Goal: Task Accomplishment & Management: Manage account settings

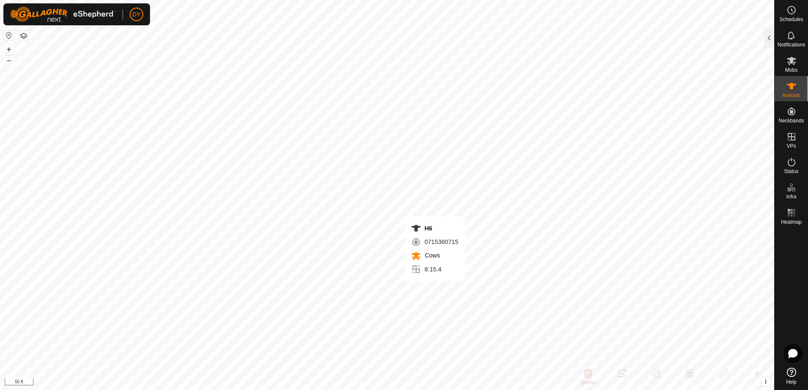
checkbox input "false"
checkbox input "true"
click at [769, 40] on div at bounding box center [769, 38] width 10 height 20
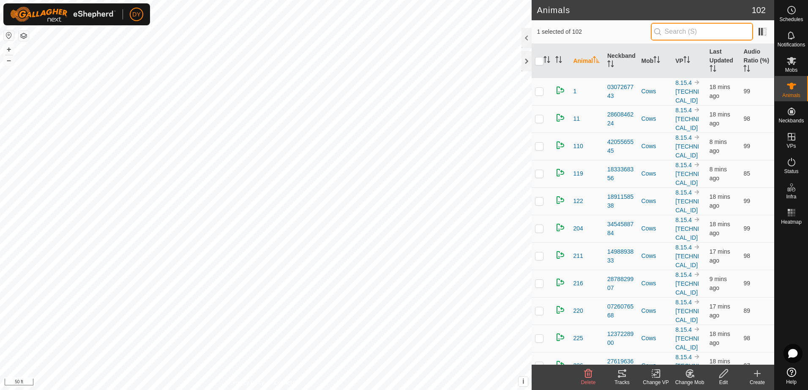
click at [679, 32] on input "text" at bounding box center [702, 32] width 102 height 18
type input "h6"
checkbox input "true"
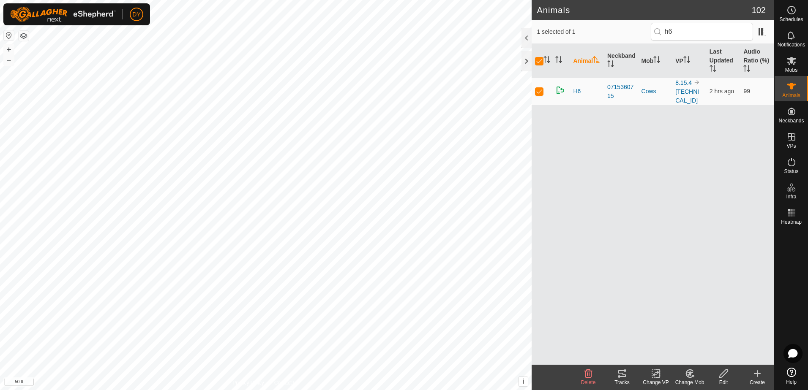
click at [622, 375] on icon at bounding box center [622, 374] width 10 height 10
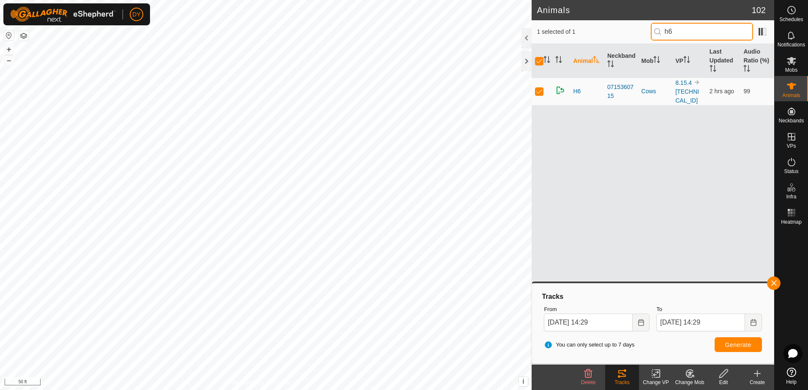
click at [683, 30] on input "h6" at bounding box center [702, 32] width 102 height 18
type input "h16"
checkbox input "false"
type input "h16"
click at [581, 87] on span "H16" at bounding box center [578, 91] width 11 height 9
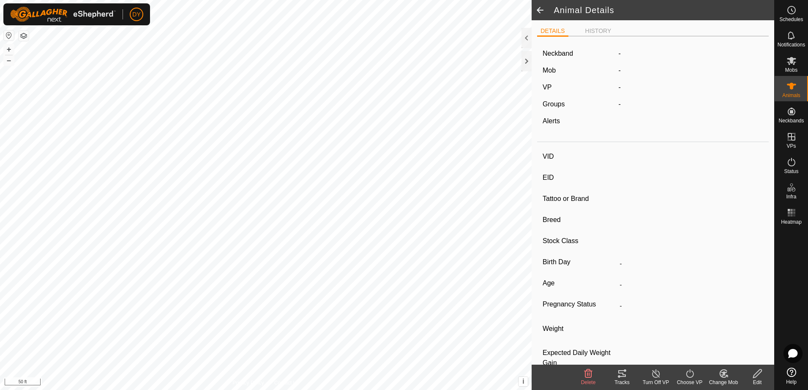
click at [539, 9] on span at bounding box center [540, 10] width 17 height 20
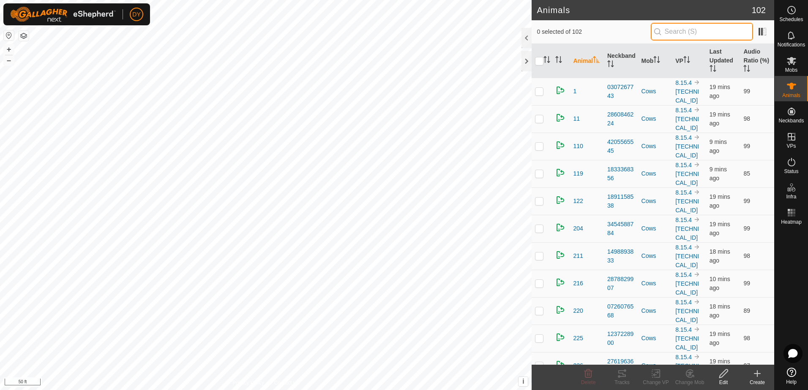
click at [681, 32] on input "text" at bounding box center [702, 32] width 102 height 18
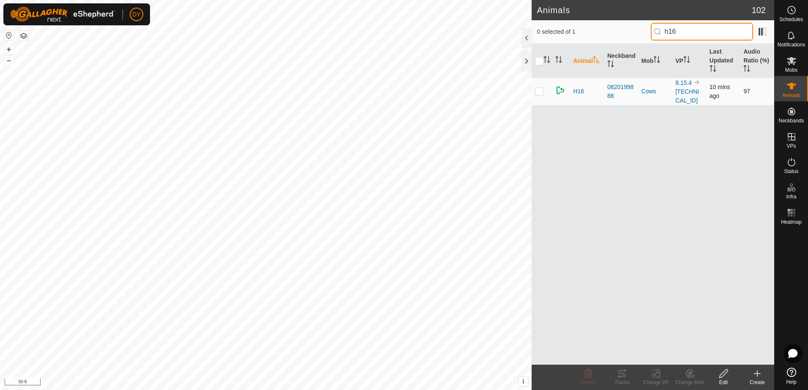
type input "h16"
click at [541, 88] on p-checkbox at bounding box center [539, 91] width 8 height 7
checkbox input "true"
click at [623, 377] on icon at bounding box center [622, 374] width 8 height 7
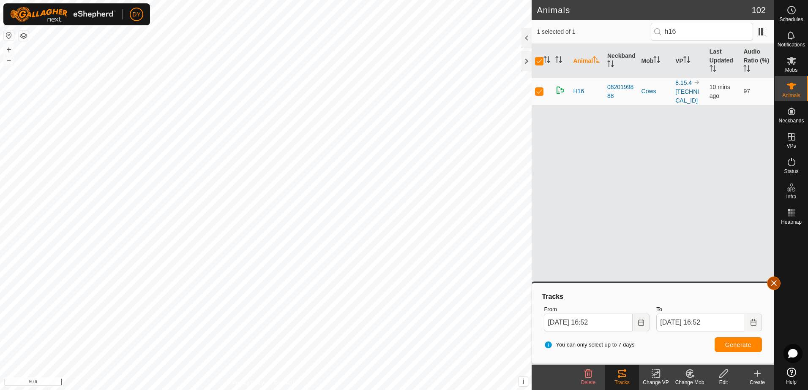
click at [774, 285] on button "button" at bounding box center [774, 284] width 14 height 14
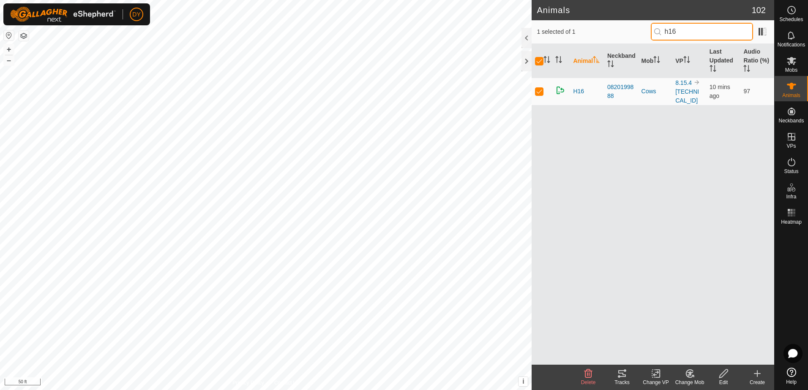
click at [689, 32] on input "h16" at bounding box center [702, 32] width 102 height 18
type input "h"
checkbox input "false"
type input "h6"
click at [541, 89] on p-checkbox at bounding box center [539, 91] width 8 height 7
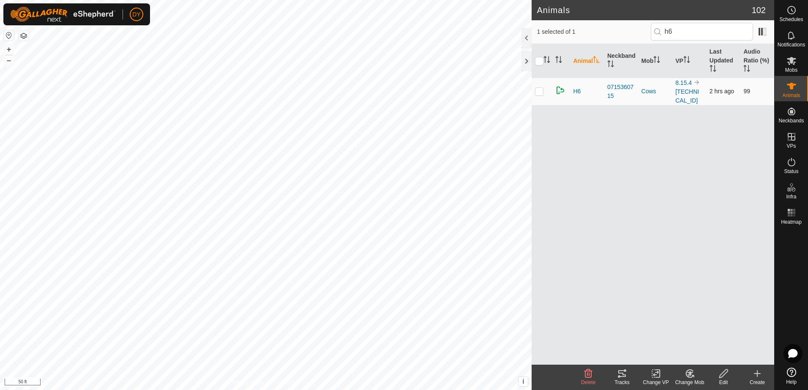
checkbox input "true"
click at [619, 374] on icon at bounding box center [622, 374] width 8 height 7
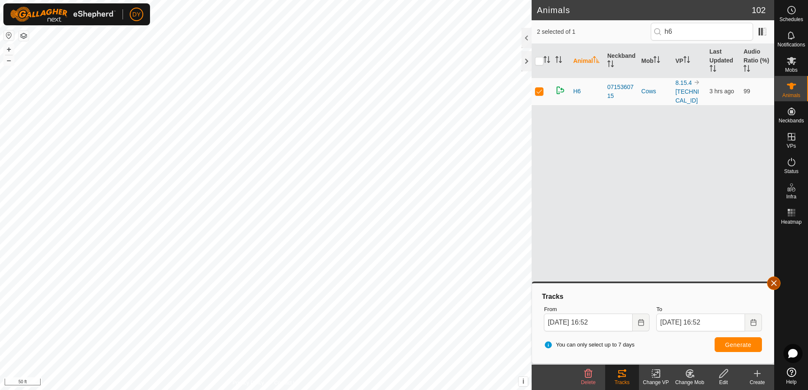
click at [773, 285] on button "button" at bounding box center [774, 284] width 14 height 14
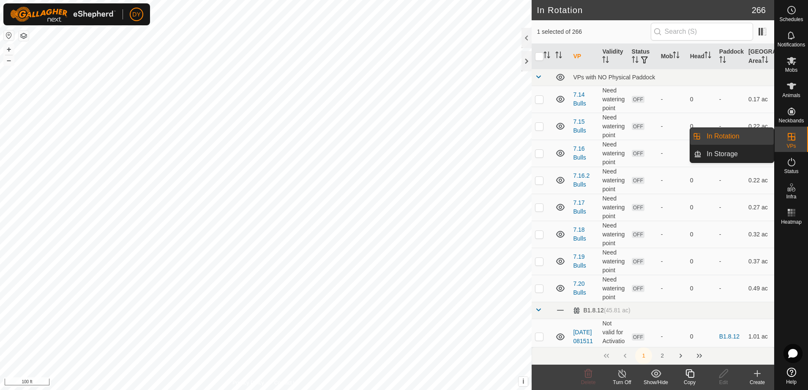
click at [736, 138] on link "In Rotation" at bounding box center [738, 136] width 72 height 17
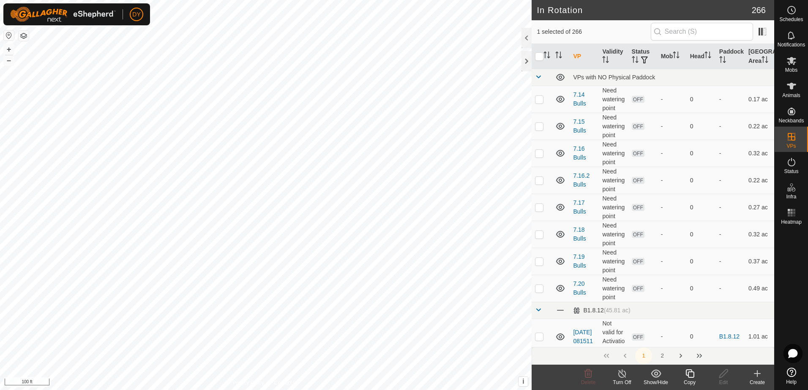
click at [691, 377] on icon at bounding box center [690, 374] width 11 height 10
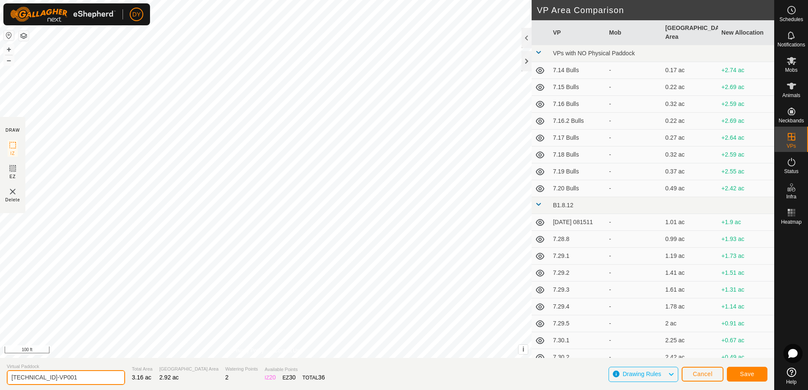
drag, startPoint x: 74, startPoint y: 375, endPoint x: 24, endPoint y: 379, distance: 49.6
click at [24, 379] on input "[TECHNICAL_ID]-VP001" at bounding box center [66, 378] width 118 height 15
type input "[TECHNICAL_ID]"
click at [748, 372] on span "Save" at bounding box center [747, 374] width 14 height 7
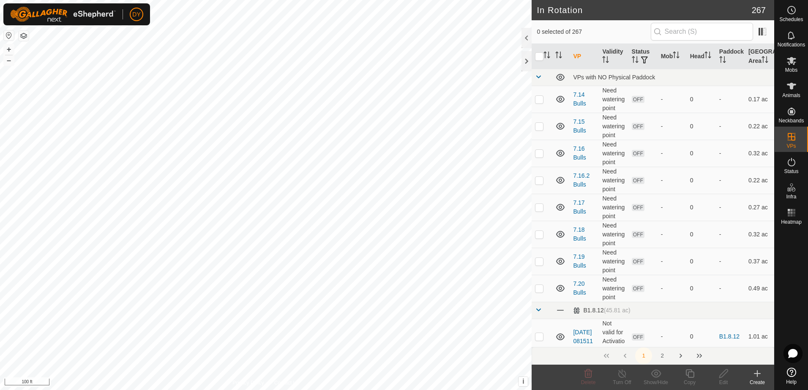
checkbox input "true"
click at [689, 375] on icon at bounding box center [690, 374] width 11 height 10
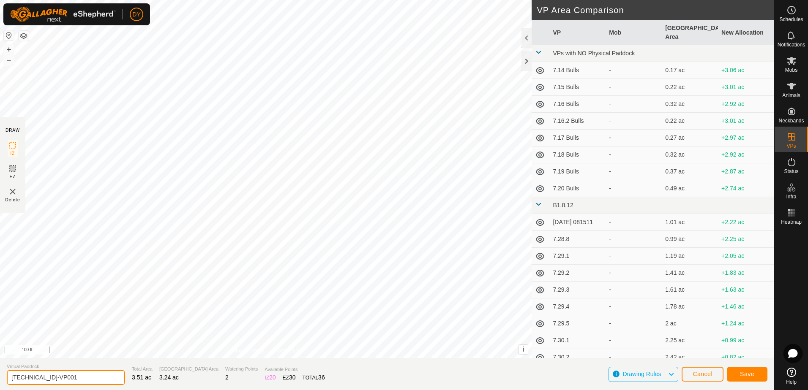
drag, startPoint x: 71, startPoint y: 375, endPoint x: 19, endPoint y: 381, distance: 53.1
click at [19, 381] on input "[TECHNICAL_ID]-VP001" at bounding box center [66, 378] width 118 height 15
type input "8.16.1"
click at [747, 375] on span "Save" at bounding box center [747, 374] width 14 height 7
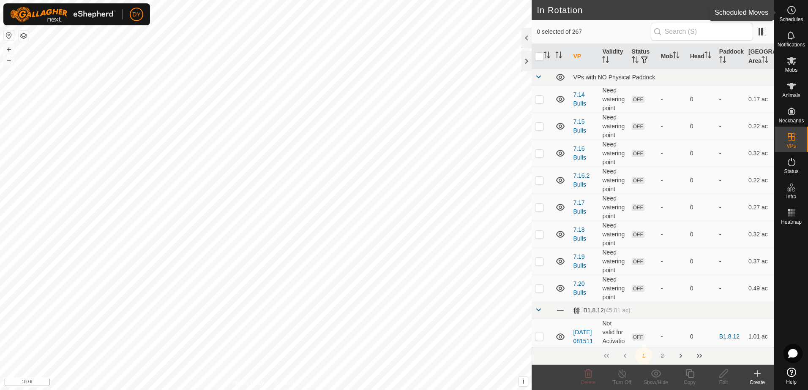
click at [789, 15] on es-schedule-vp-svg-icon at bounding box center [791, 10] width 15 height 14
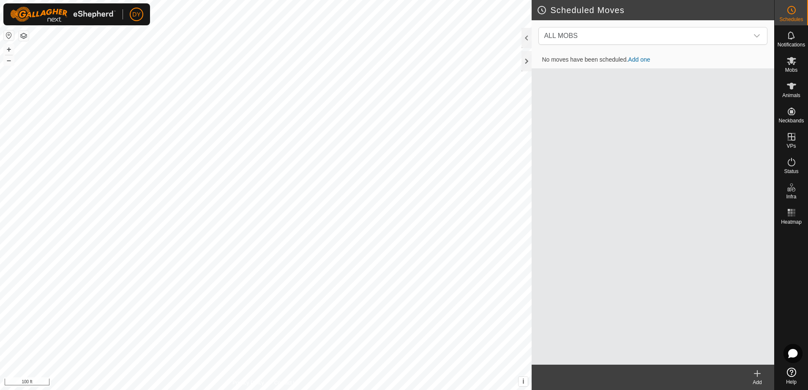
click at [759, 378] on icon at bounding box center [757, 374] width 10 height 10
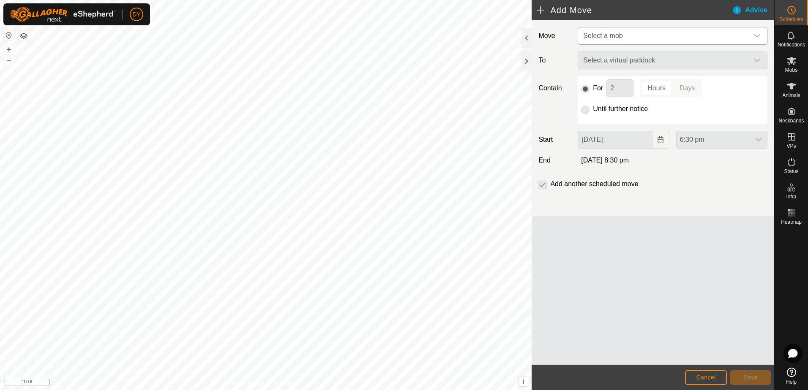
click at [630, 39] on span "Select a mob" at bounding box center [664, 35] width 169 height 17
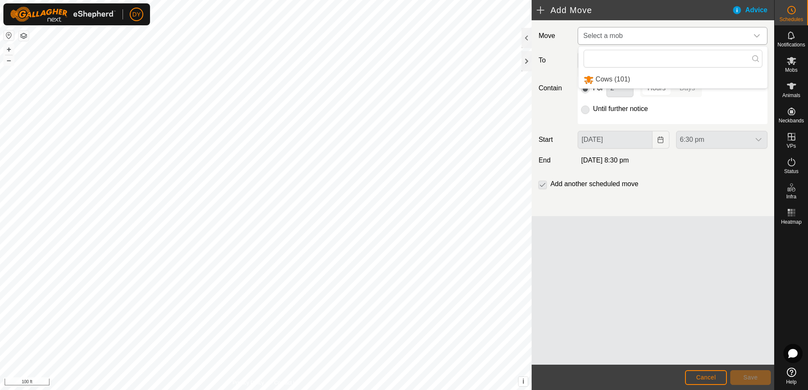
click at [609, 78] on li "Cows (101)" at bounding box center [673, 79] width 189 height 17
click at [625, 60] on span "Select a virtual paddock" at bounding box center [664, 60] width 169 height 17
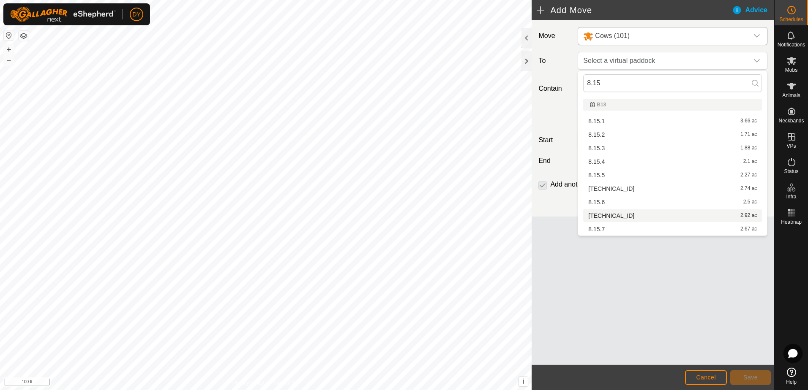
type input "8.15"
click at [603, 216] on li "[TECHNICAL_ID] 2.92 ac" at bounding box center [672, 216] width 179 height 13
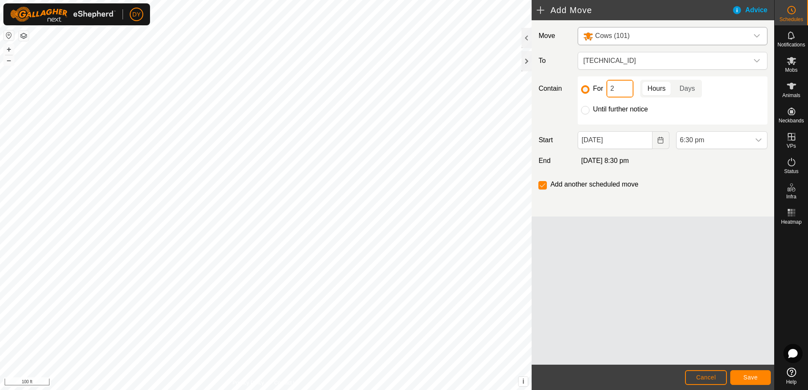
click at [614, 86] on input "2" at bounding box center [619, 89] width 27 height 18
type input "12"
click at [762, 377] on button "Save" at bounding box center [750, 378] width 41 height 15
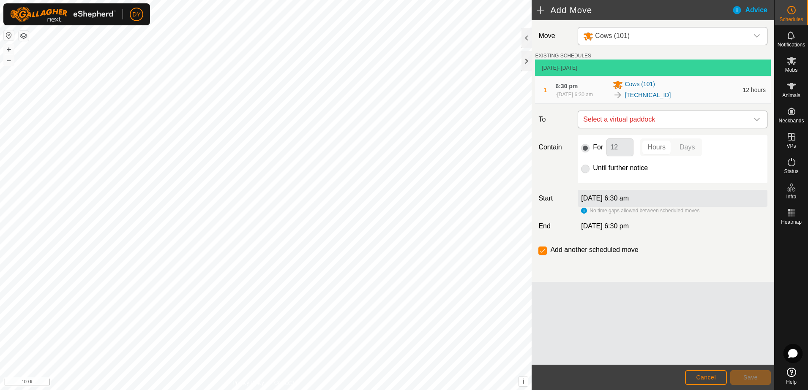
click at [630, 122] on span "Select a virtual paddock" at bounding box center [664, 119] width 169 height 17
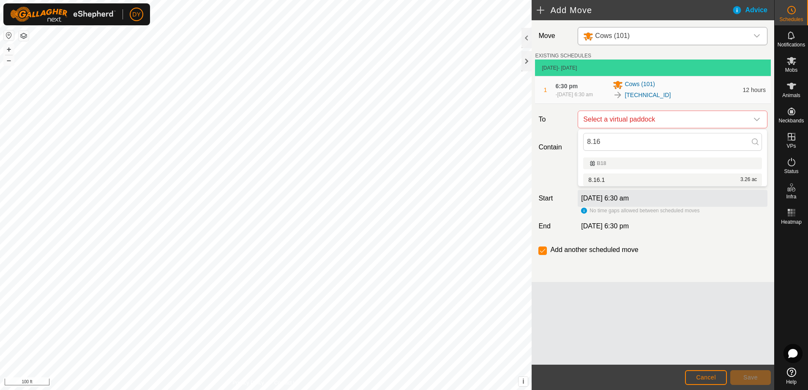
type input "8.16"
click at [607, 177] on li "8.16.1 3.26 ac" at bounding box center [672, 180] width 179 height 13
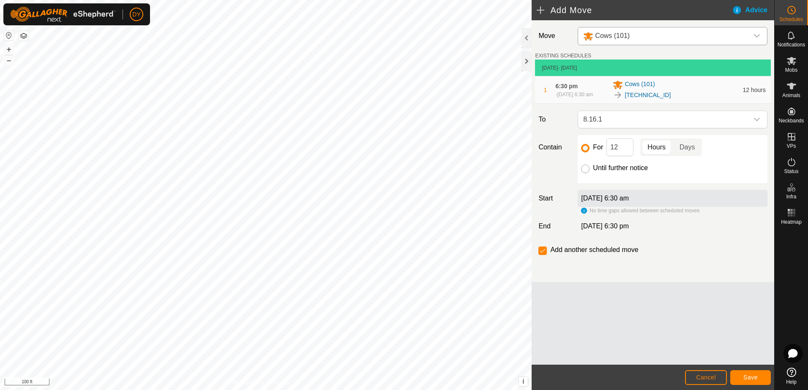
click at [584, 168] on input "Until further notice" at bounding box center [585, 169] width 8 height 8
radio input "true"
checkbox input "false"
click at [741, 379] on button "Save" at bounding box center [750, 378] width 41 height 15
